Goal: Information Seeking & Learning: Check status

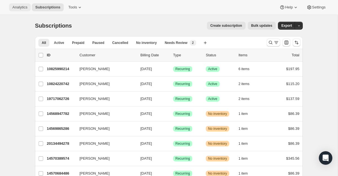
click at [23, 9] on span "Analytics" at bounding box center [19, 7] width 15 height 5
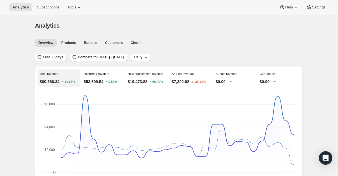
click at [51, 58] on span "Last 30 days" at bounding box center [53, 57] width 20 height 5
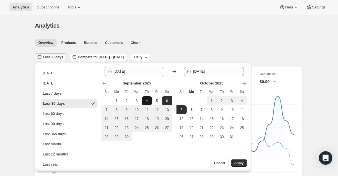
click at [146, 101] on span "4" at bounding box center [147, 101] width 6 height 5
type input "[DATE]"
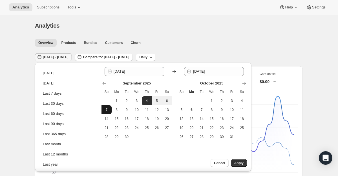
click at [102, 112] on button "7" at bounding box center [106, 109] width 10 height 9
type input "[DATE]"
click at [244, 162] on button "Apply" at bounding box center [239, 163] width 16 height 8
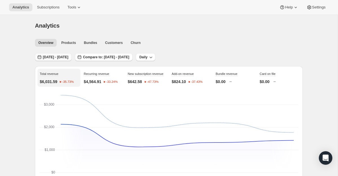
click at [68, 56] on span "[DATE] - [DATE]" at bounding box center [55, 57] width 25 height 5
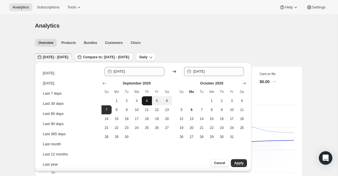
click at [148, 99] on span "4" at bounding box center [147, 101] width 6 height 5
click at [118, 110] on span "8" at bounding box center [117, 110] width 6 height 5
type input "[DATE]"
click at [244, 163] on button "Apply" at bounding box center [239, 163] width 16 height 8
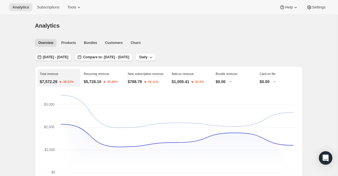
click at [68, 59] on span "[DATE] - [DATE]" at bounding box center [55, 57] width 25 height 5
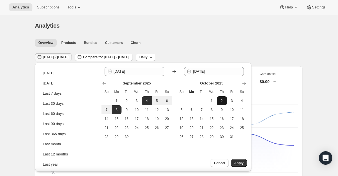
click at [225, 101] on button "2" at bounding box center [222, 100] width 10 height 9
type input "[DATE]"
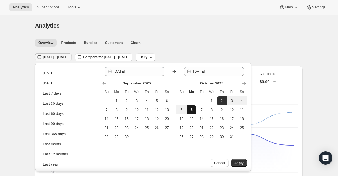
click at [194, 112] on span "6" at bounding box center [192, 110] width 6 height 5
type input "[DATE]"
click at [241, 162] on span "Apply" at bounding box center [238, 163] width 9 height 5
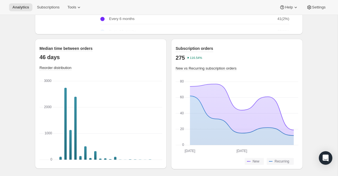
scroll to position [782, 0]
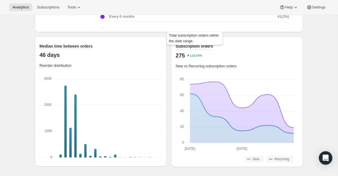
click at [203, 45] on span "Subscription orders" at bounding box center [193, 46] width 37 height 5
click at [205, 49] on span "Subscription orders" at bounding box center [193, 46] width 37 height 6
click at [206, 47] on span "Subscription orders" at bounding box center [193, 46] width 37 height 5
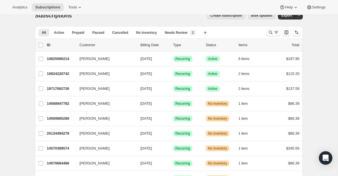
scroll to position [11, 0]
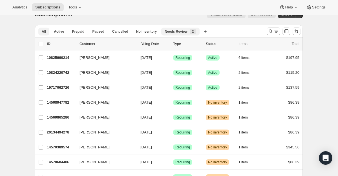
click at [175, 32] on span "Needs Review" at bounding box center [175, 31] width 23 height 5
